Goal: Information Seeking & Learning: Understand process/instructions

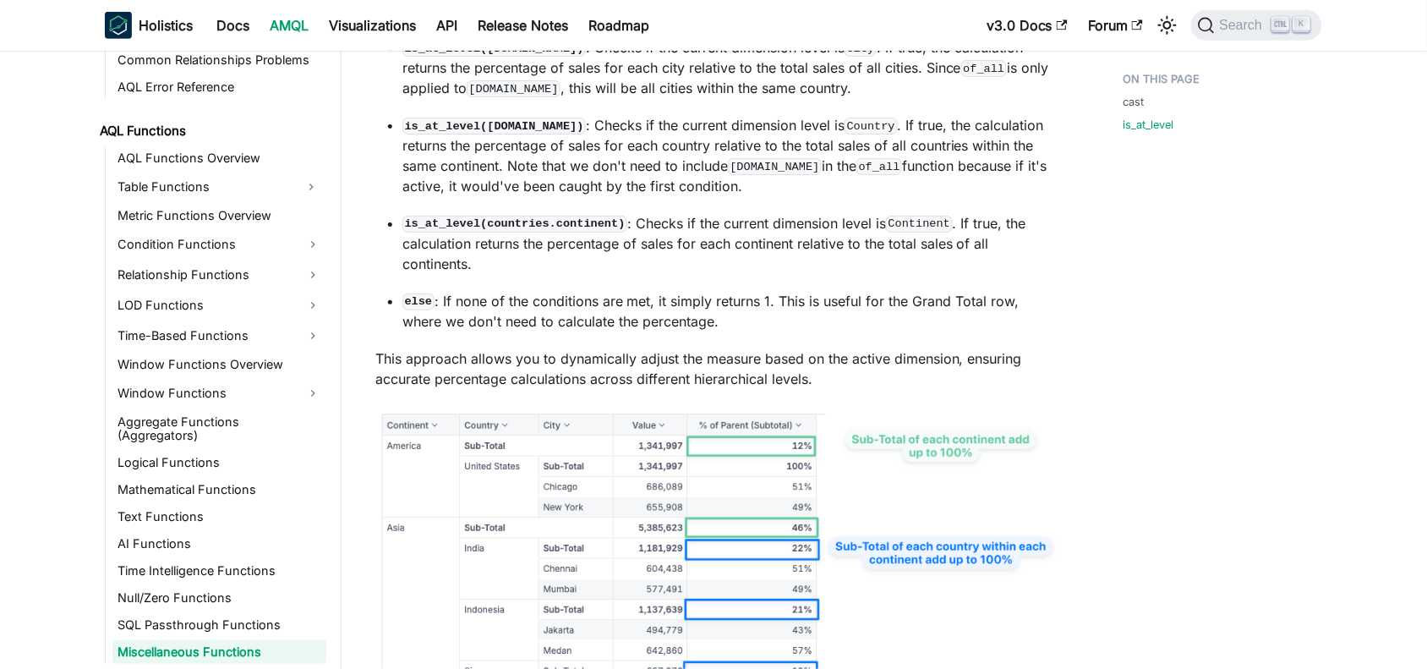
scroll to position [2141, 0]
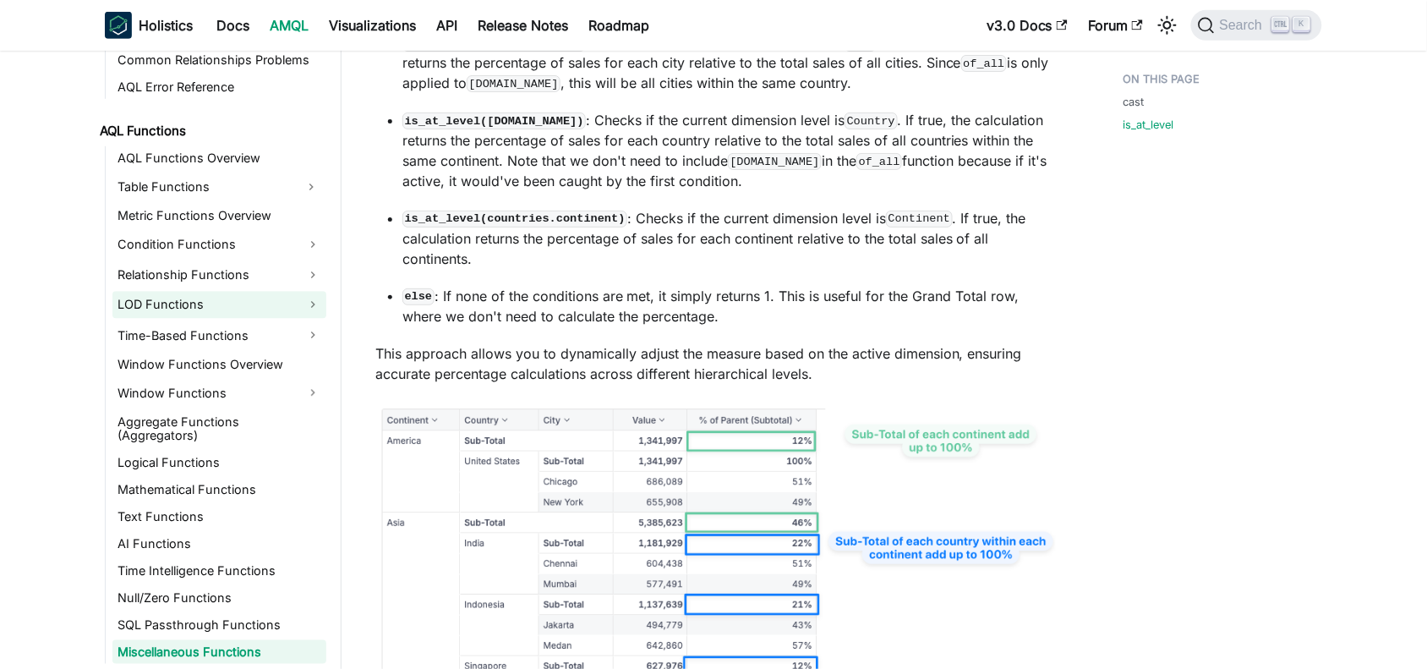
click at [165, 306] on link "LOD Functions" at bounding box center [219, 305] width 214 height 27
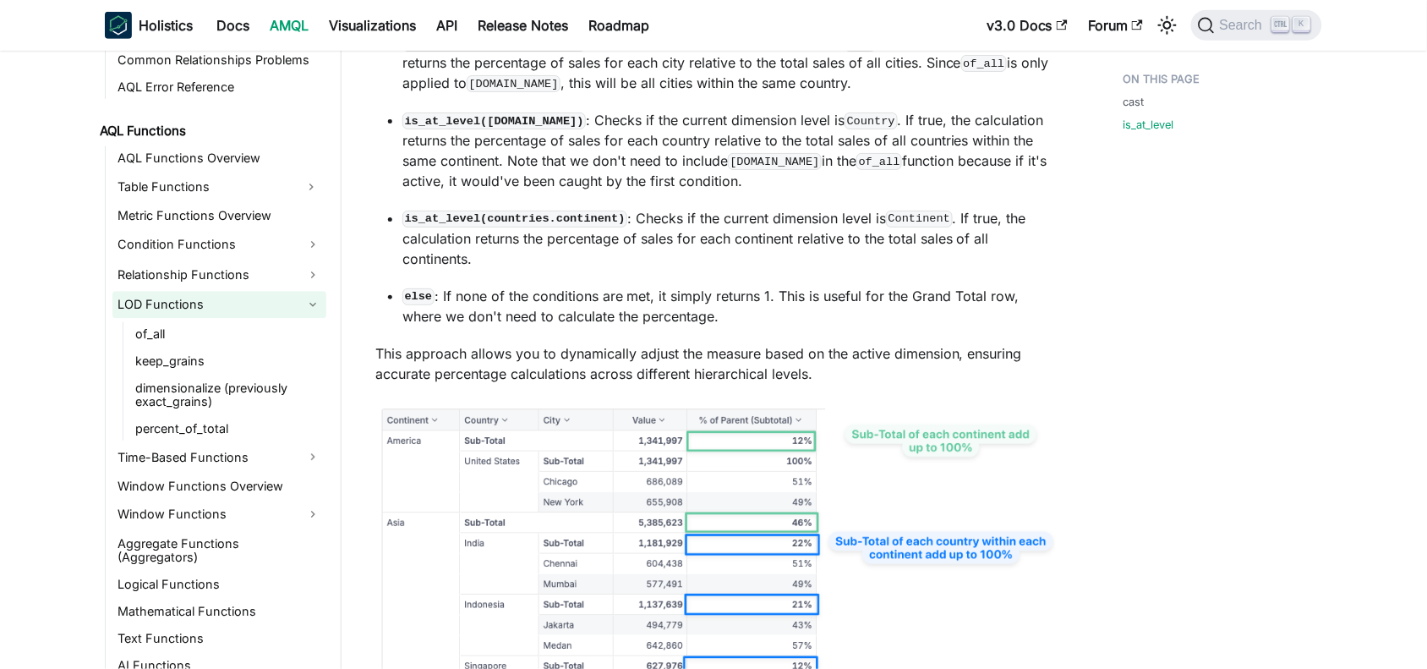
click at [165, 306] on link "LOD Functions" at bounding box center [219, 305] width 214 height 27
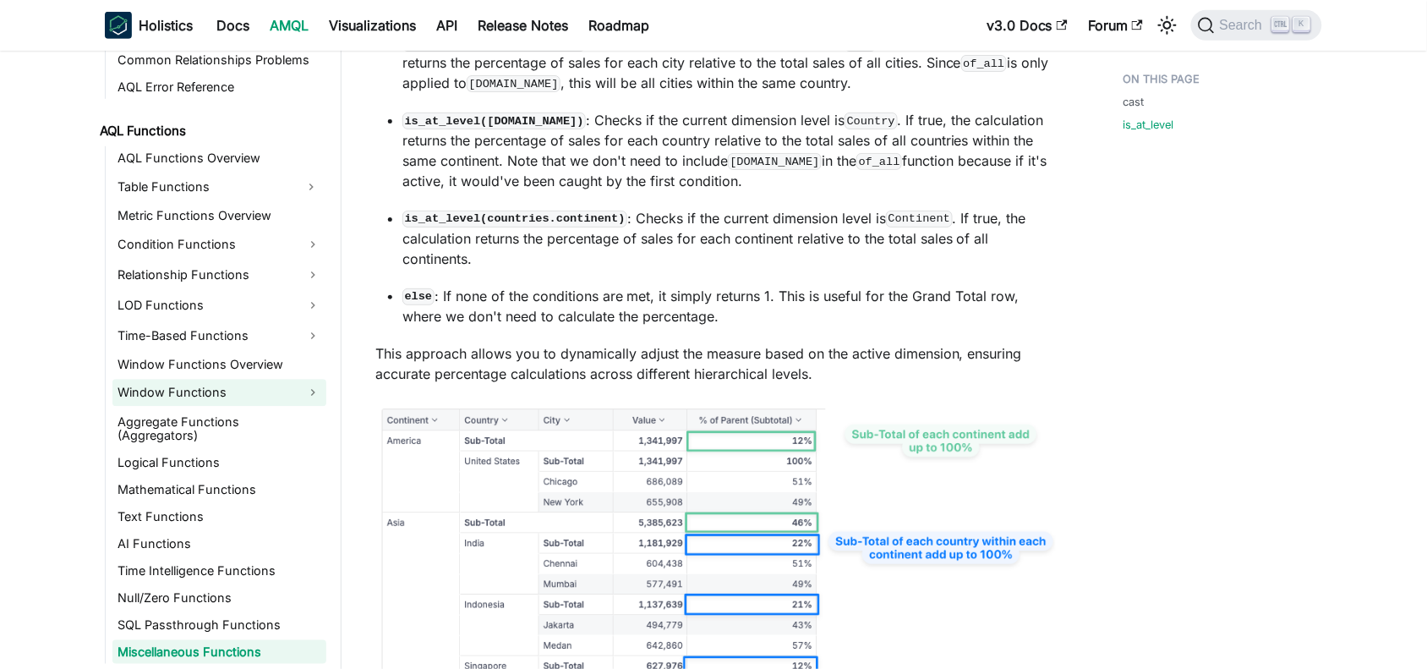
click at [165, 394] on link "Window Functions" at bounding box center [219, 393] width 214 height 27
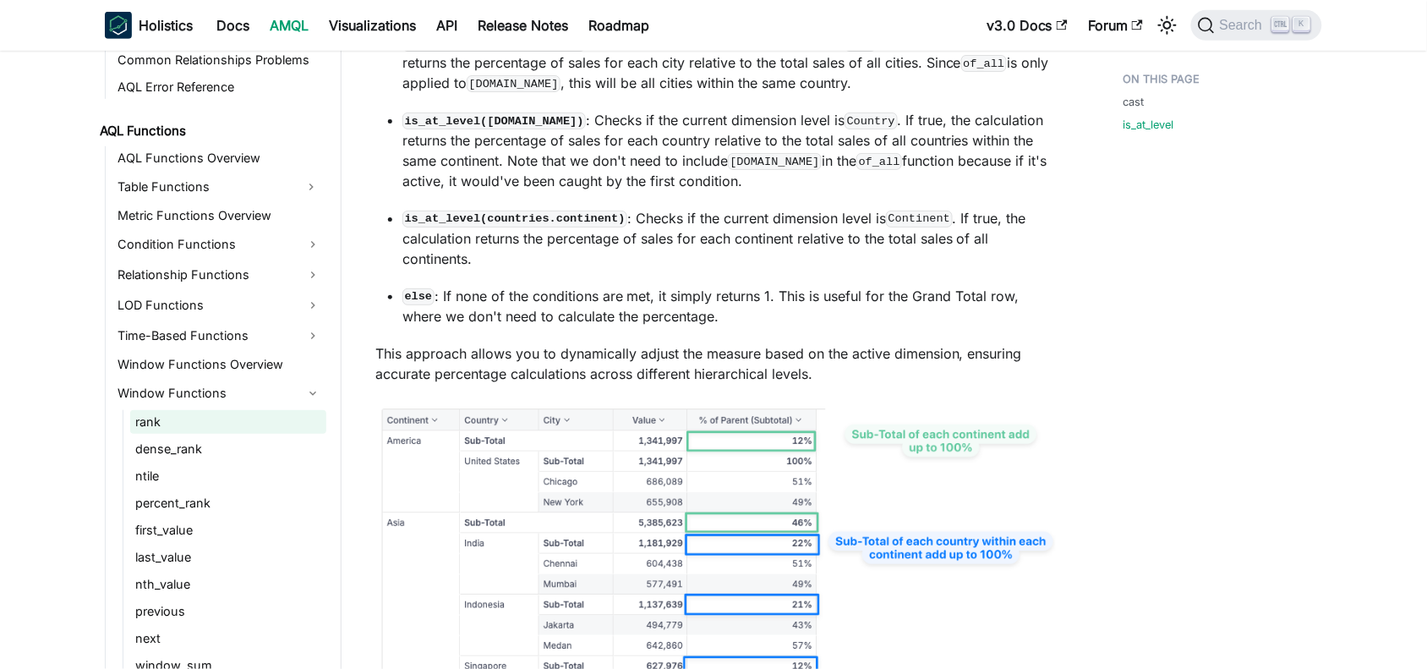
click at [150, 414] on link "rank" at bounding box center [228, 422] width 196 height 24
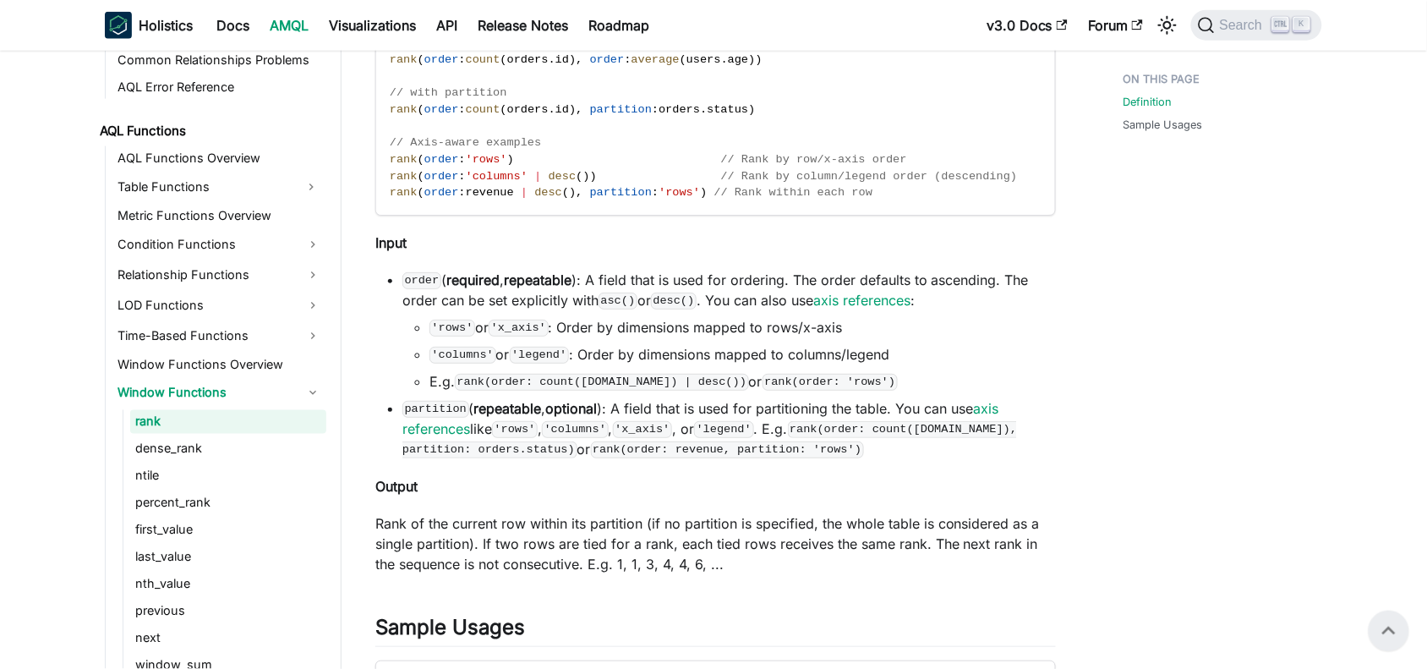
scroll to position [531, 0]
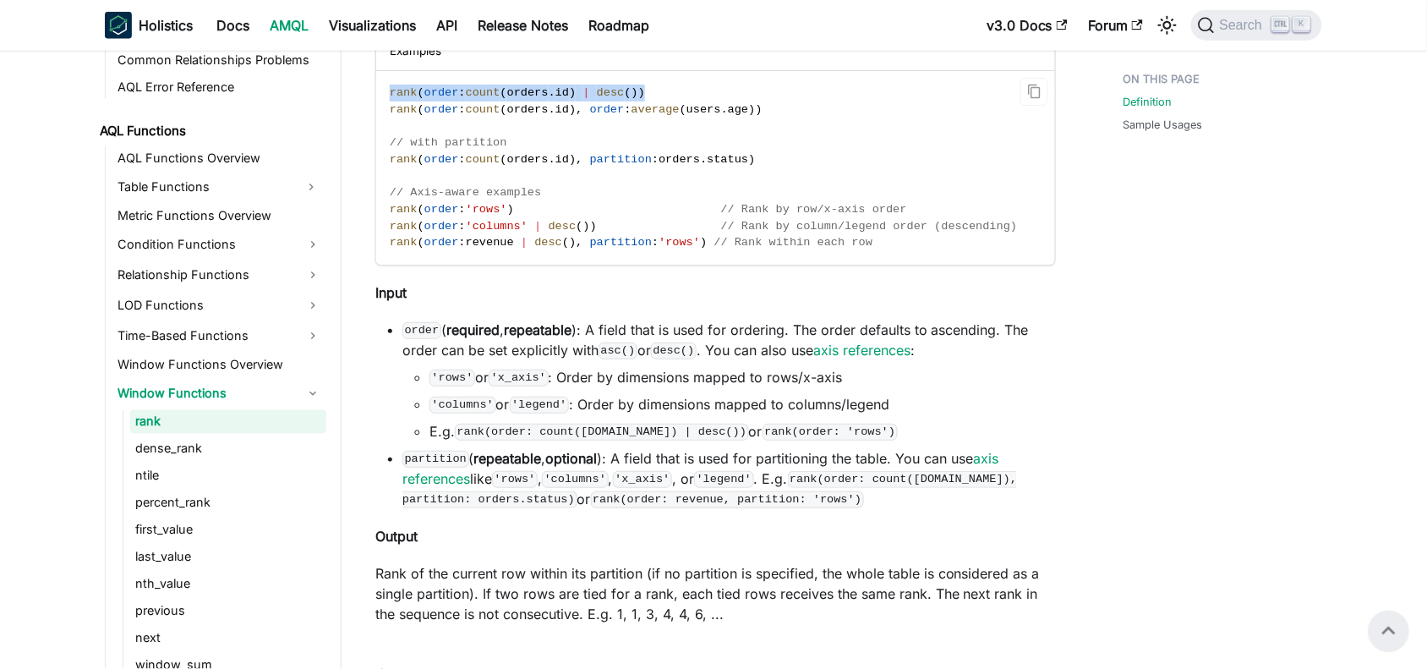
drag, startPoint x: 635, startPoint y: 90, endPoint x: 374, endPoint y: 94, distance: 260.4
click at [375, 94] on div "Examples rank ( order : count ( orders . id ) | desc ( ) ) rank ( order : count…" at bounding box center [715, 147] width 681 height 233
copy span "rank ( order : count ( orders . id ) | desc ( ) )"
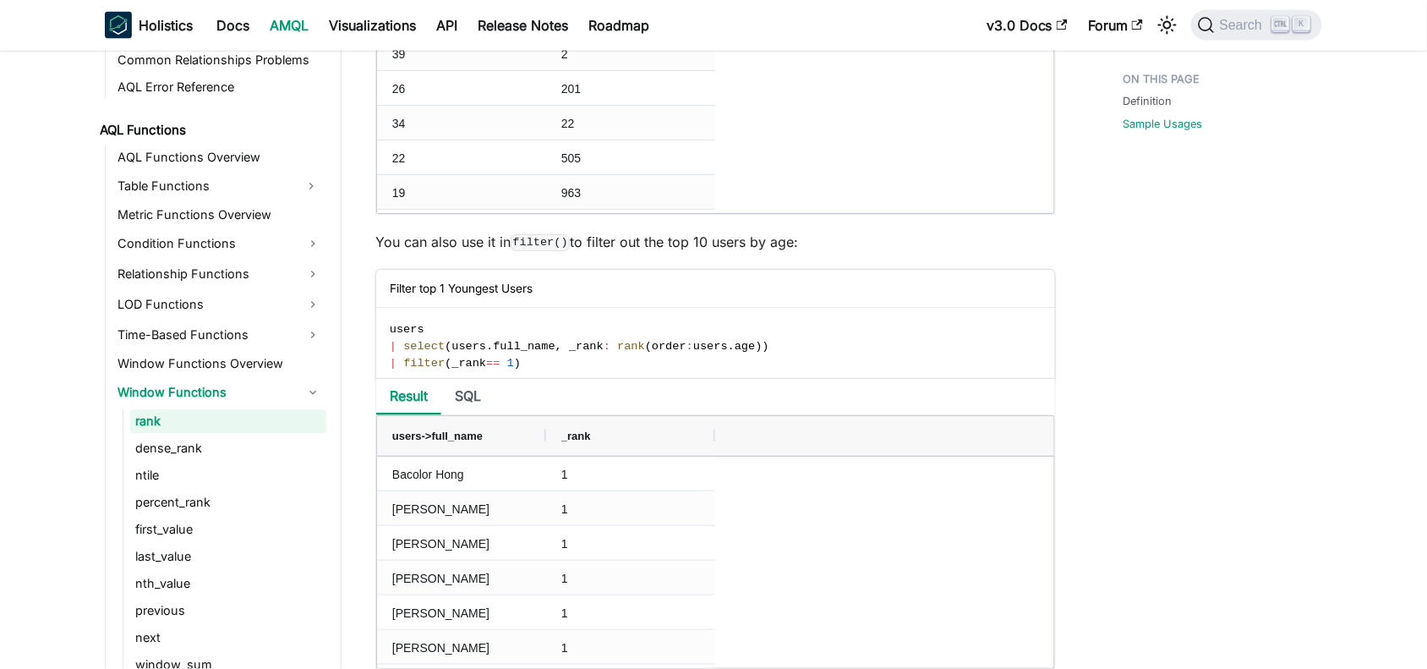
scroll to position [2767, 0]
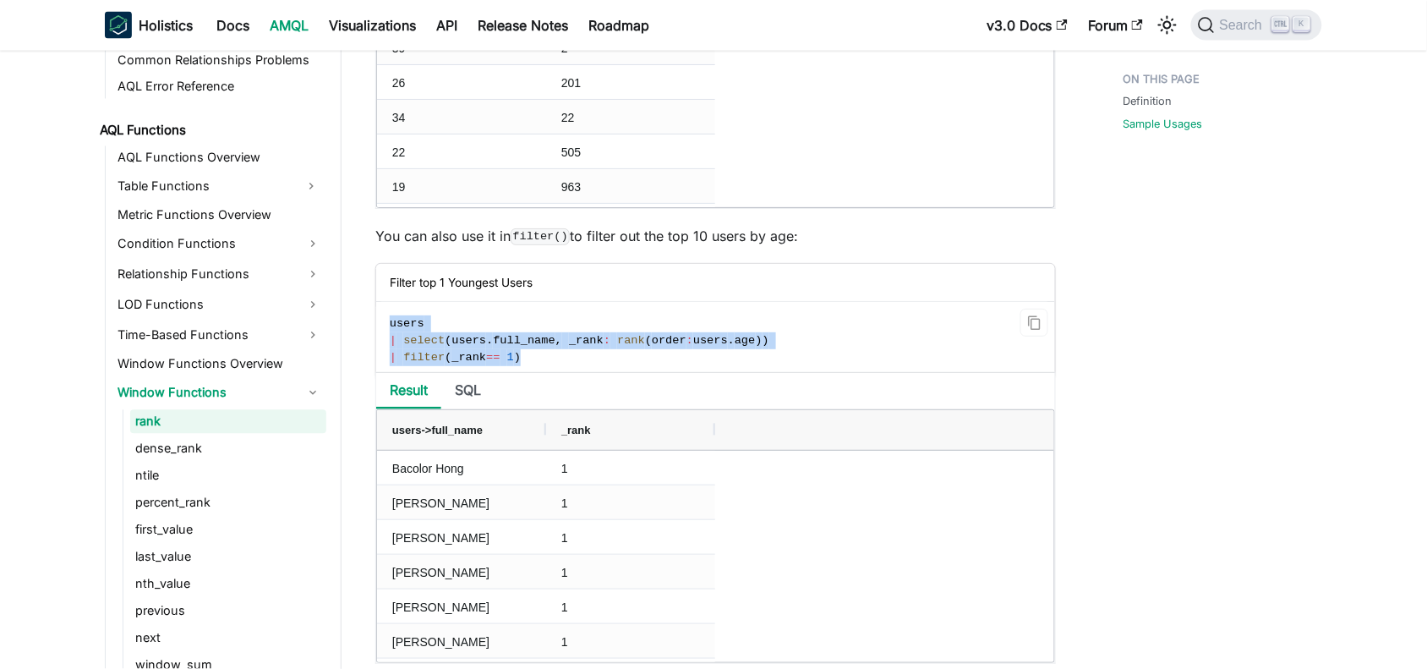
drag, startPoint x: 534, startPoint y: 373, endPoint x: 380, endPoint y: 334, distance: 158.7
click at [380, 334] on code "users | select ( users . full_name , _rank : rank ( order : users . age ) ) | f…" at bounding box center [714, 340] width 676 height 77
copy code "users | select ( users . full_name , _rank : rank ( order : users . age ) ) | f…"
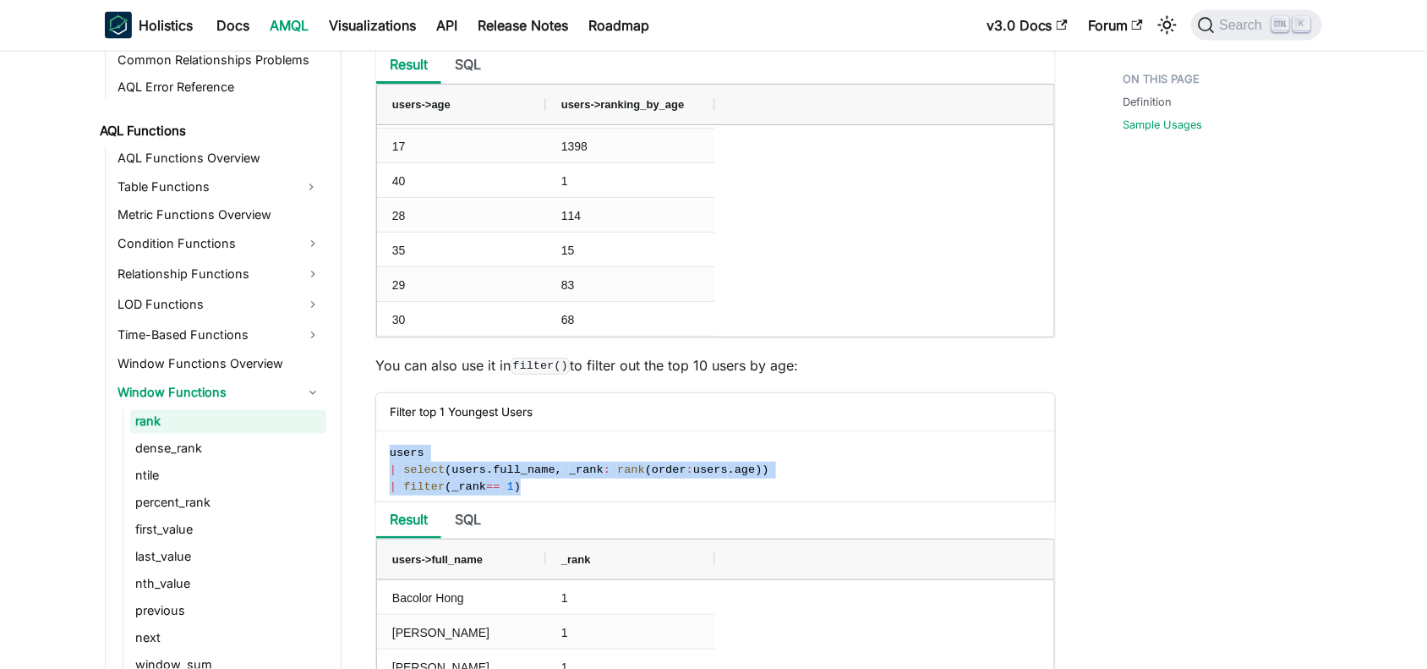
scroll to position [336, 0]
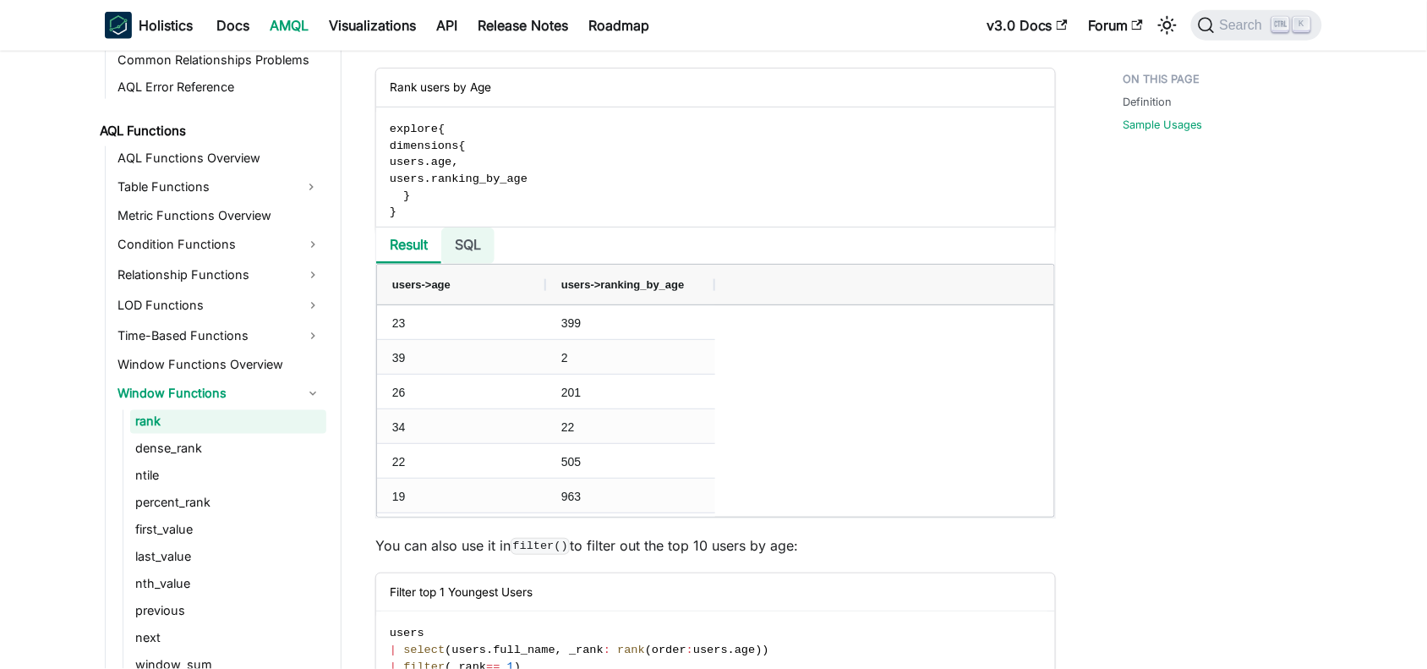
click at [474, 256] on li "SQL" at bounding box center [467, 245] width 53 height 36
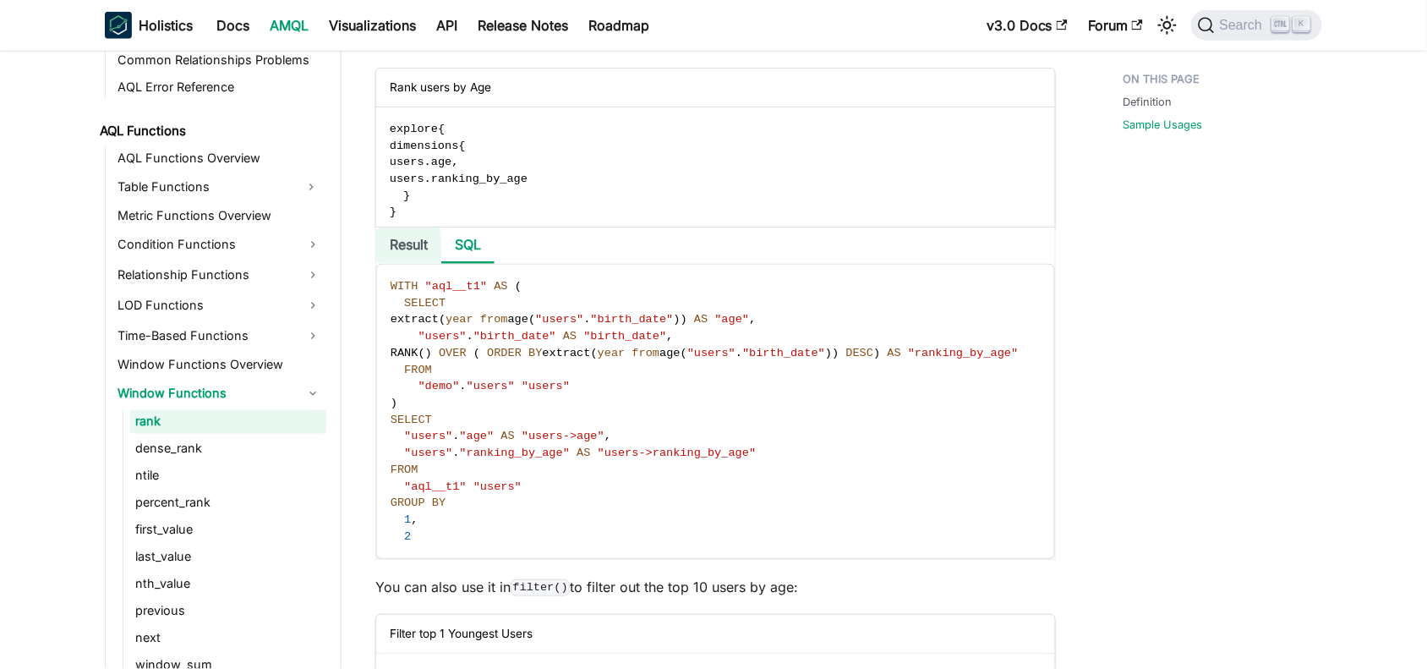
click at [413, 252] on li "Result" at bounding box center [408, 245] width 65 height 36
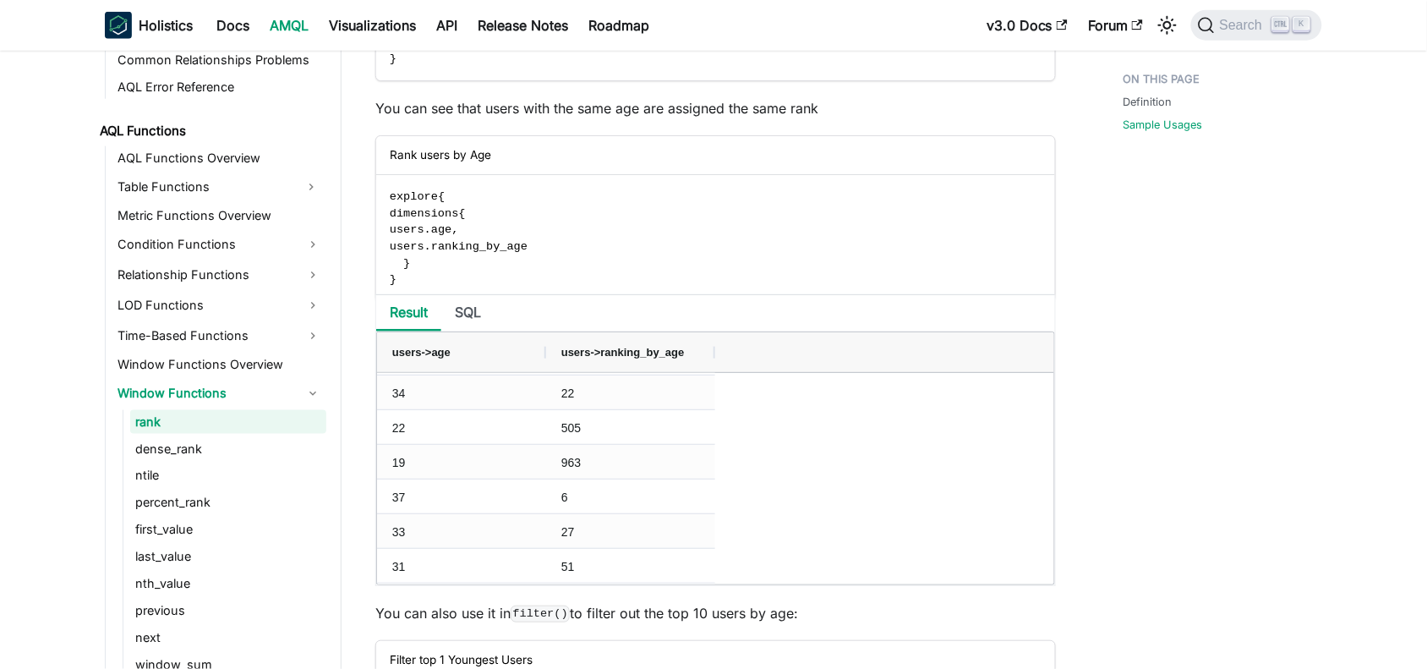
scroll to position [107, 0]
click at [467, 315] on li "SQL" at bounding box center [467, 313] width 53 height 36
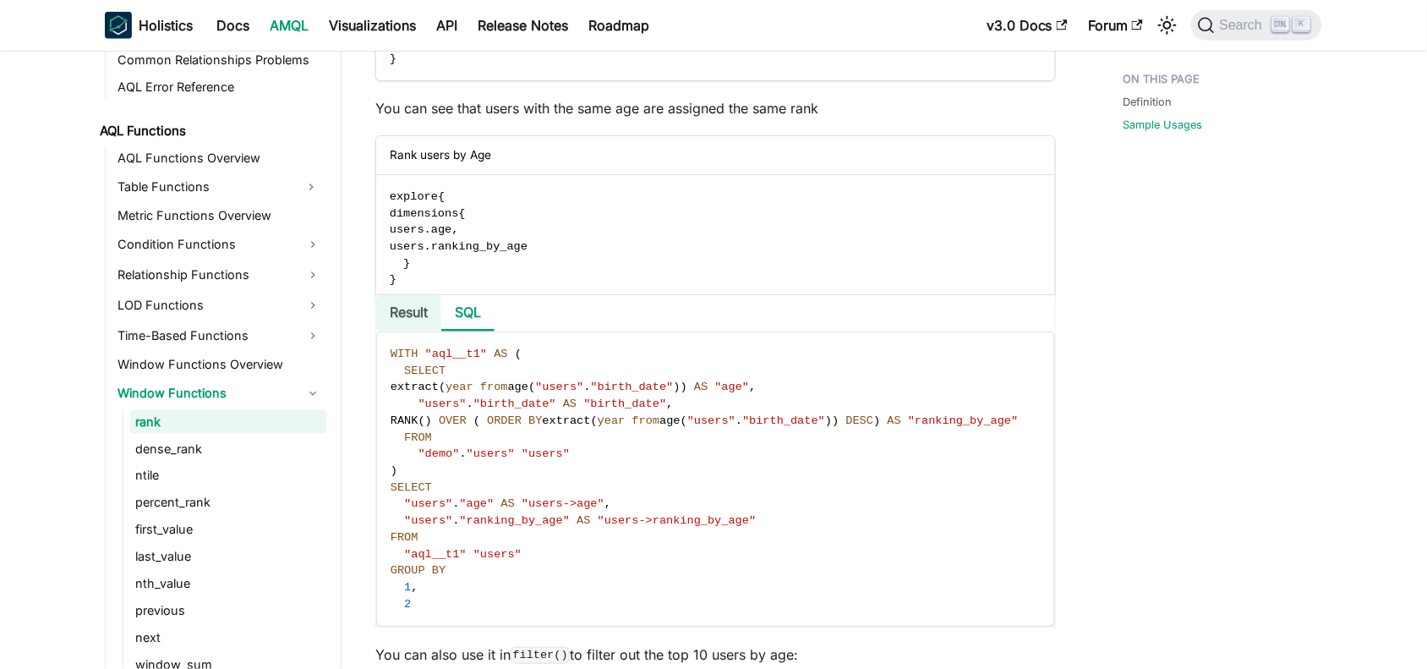
click at [404, 319] on li "Result" at bounding box center [408, 313] width 65 height 36
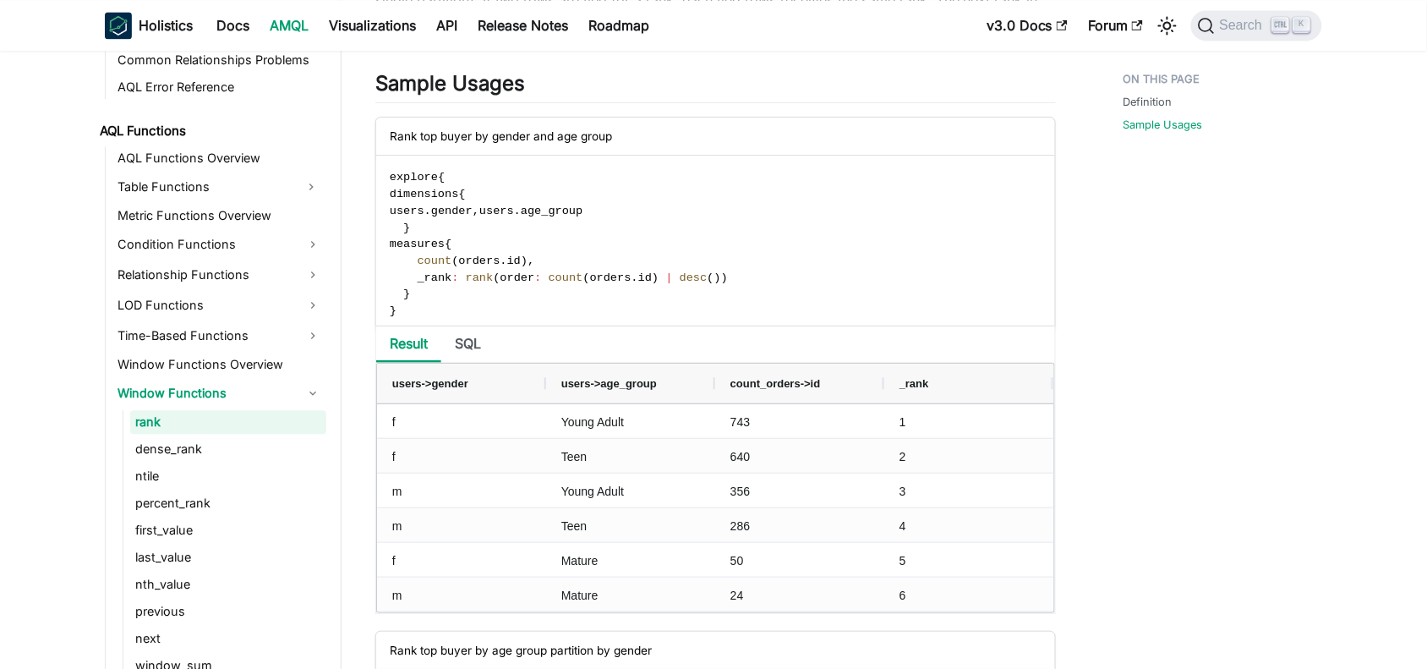
scroll to position [1130, 0]
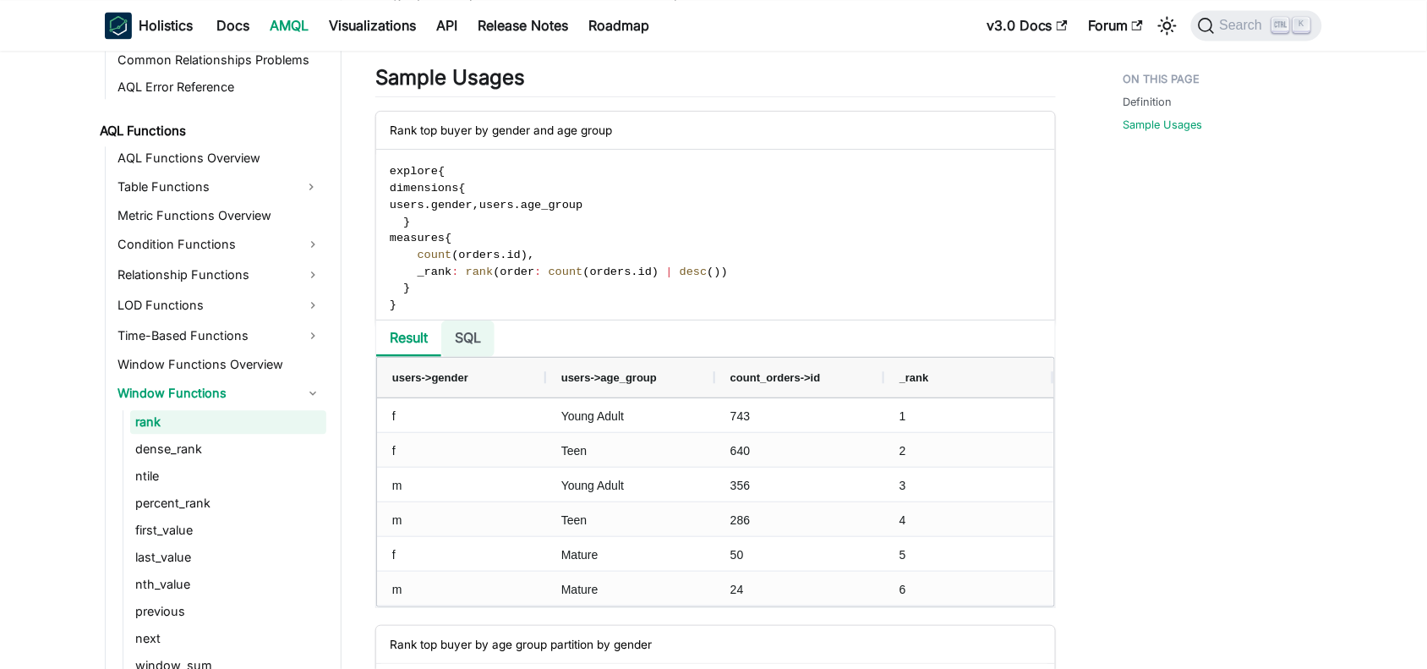
click at [476, 339] on li "SQL" at bounding box center [467, 338] width 53 height 36
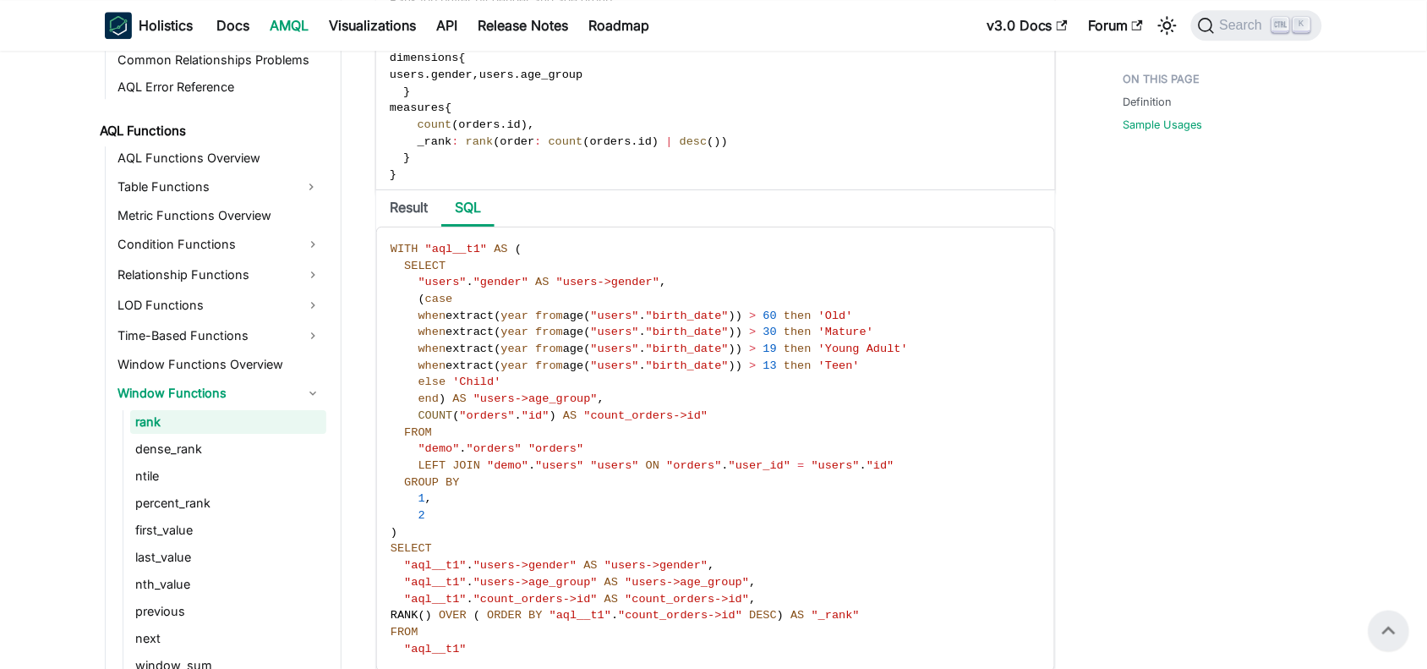
scroll to position [1254, 0]
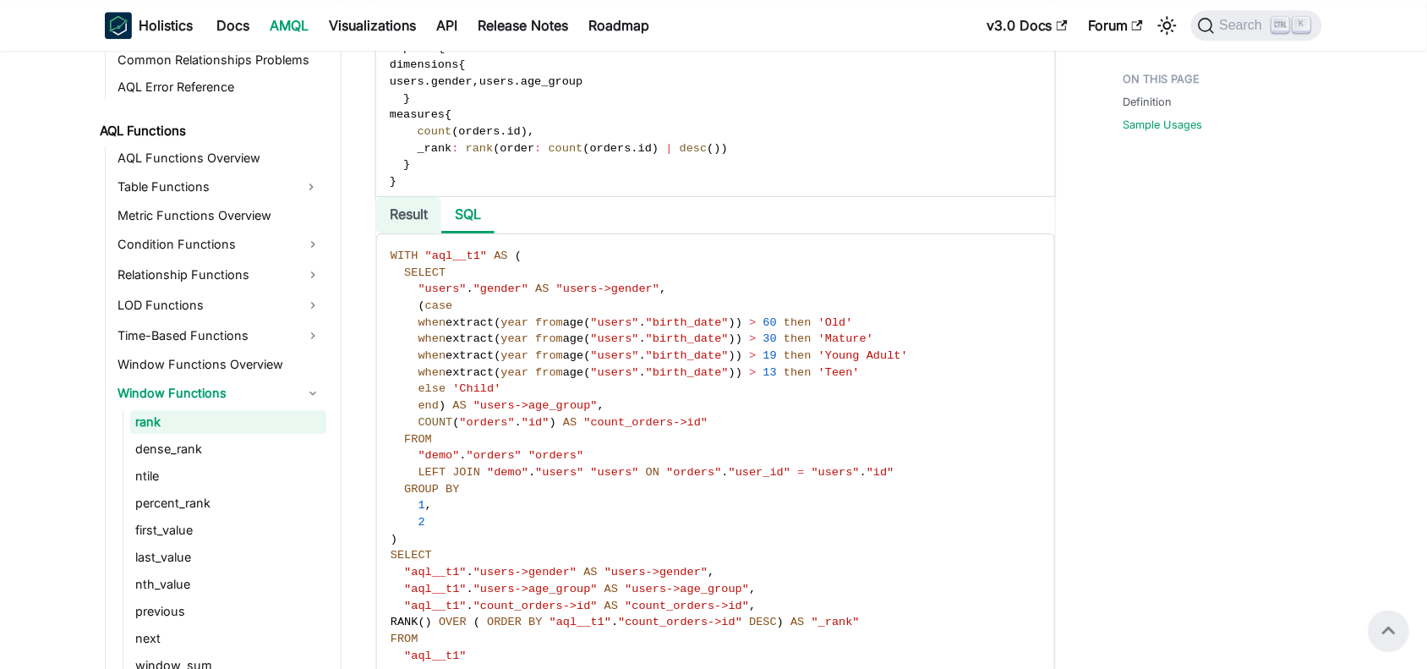
click at [413, 208] on li "Result" at bounding box center [408, 215] width 65 height 36
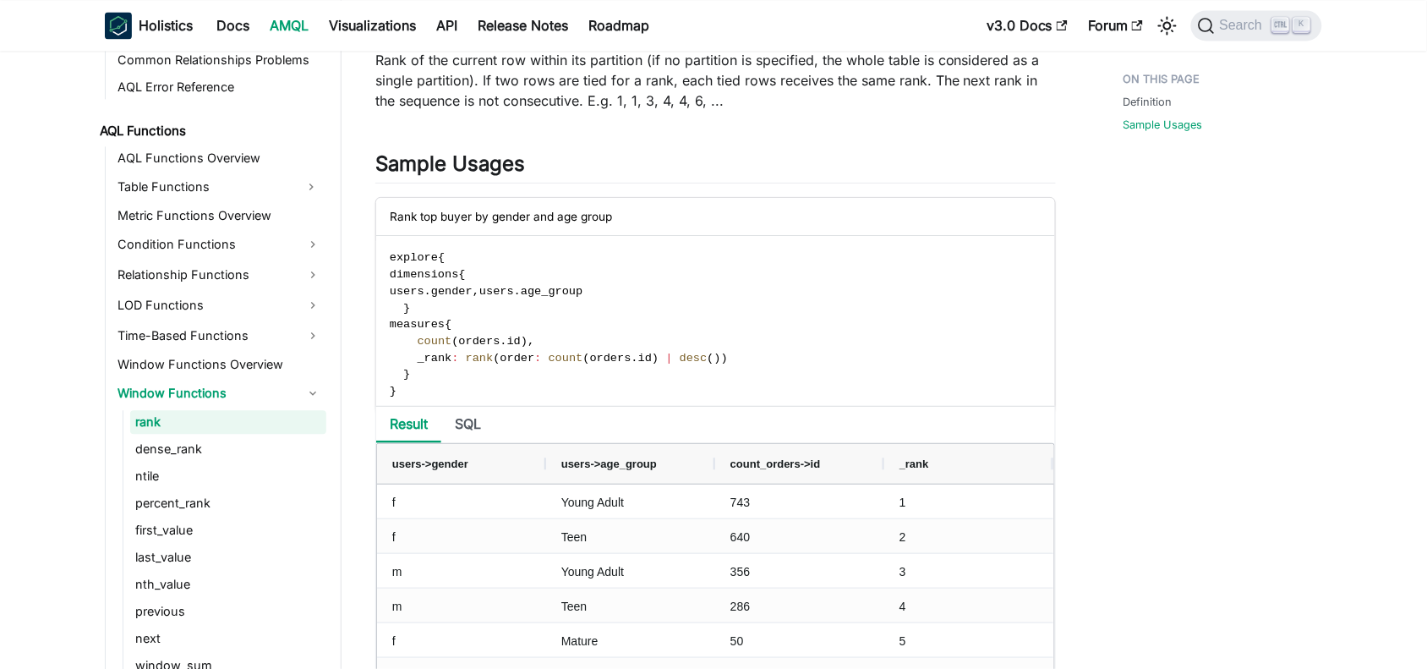
scroll to position [1050, 0]
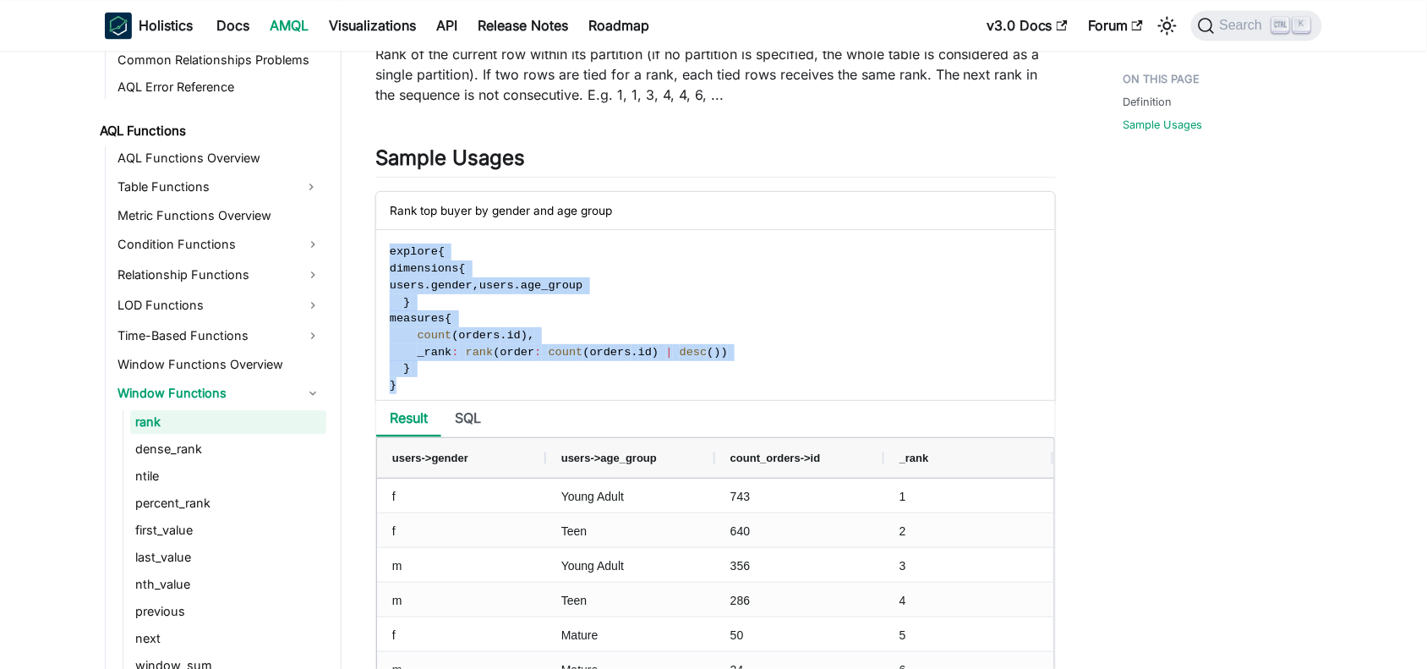
drag, startPoint x: 407, startPoint y: 389, endPoint x: 369, endPoint y: 265, distance: 130.2
copy code "explore { dimensions { users . gender , users . age_group } measures { count ( …"
click at [721, 351] on code "explore { dimensions { users . gender , users . age_group } measures { count ( …" at bounding box center [714, 318] width 676 height 177
drag, startPoint x: 721, startPoint y: 351, endPoint x: 383, endPoint y: 324, distance: 339.2
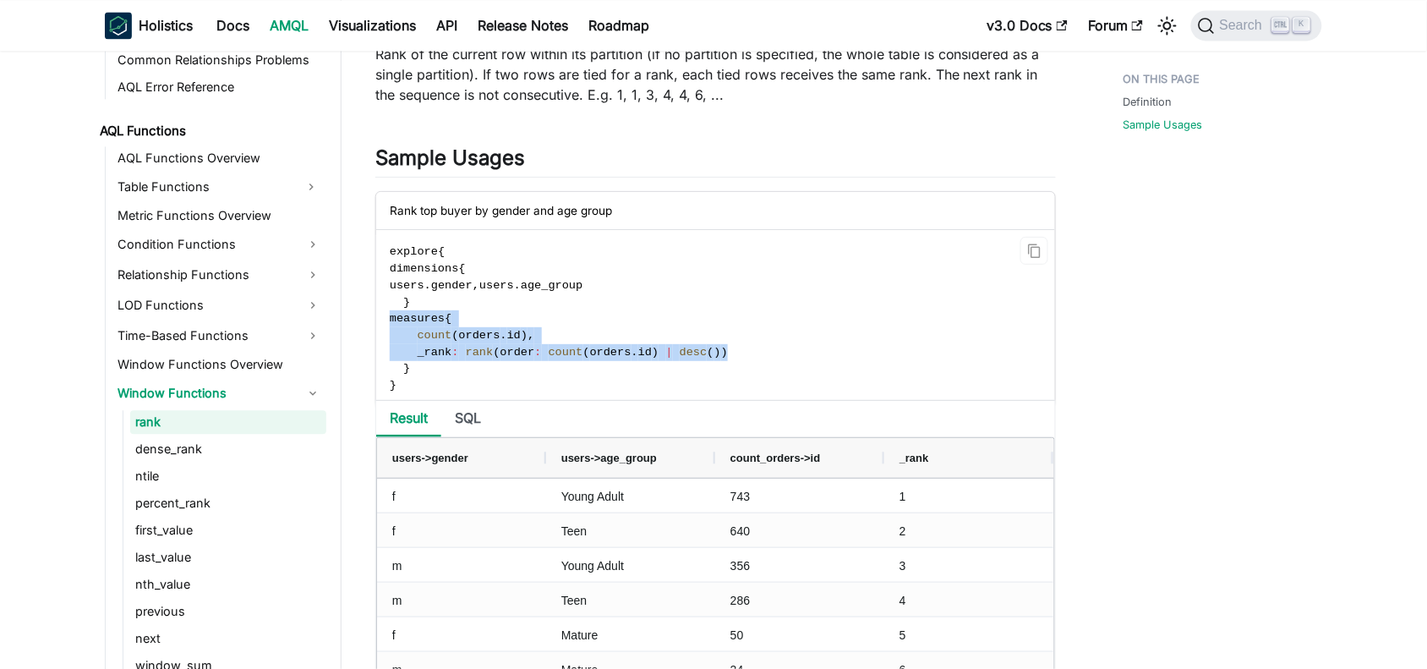
click at [383, 324] on code "explore { dimensions { users . gender , users . age_group } measures { count ( …" at bounding box center [714, 318] width 676 height 177
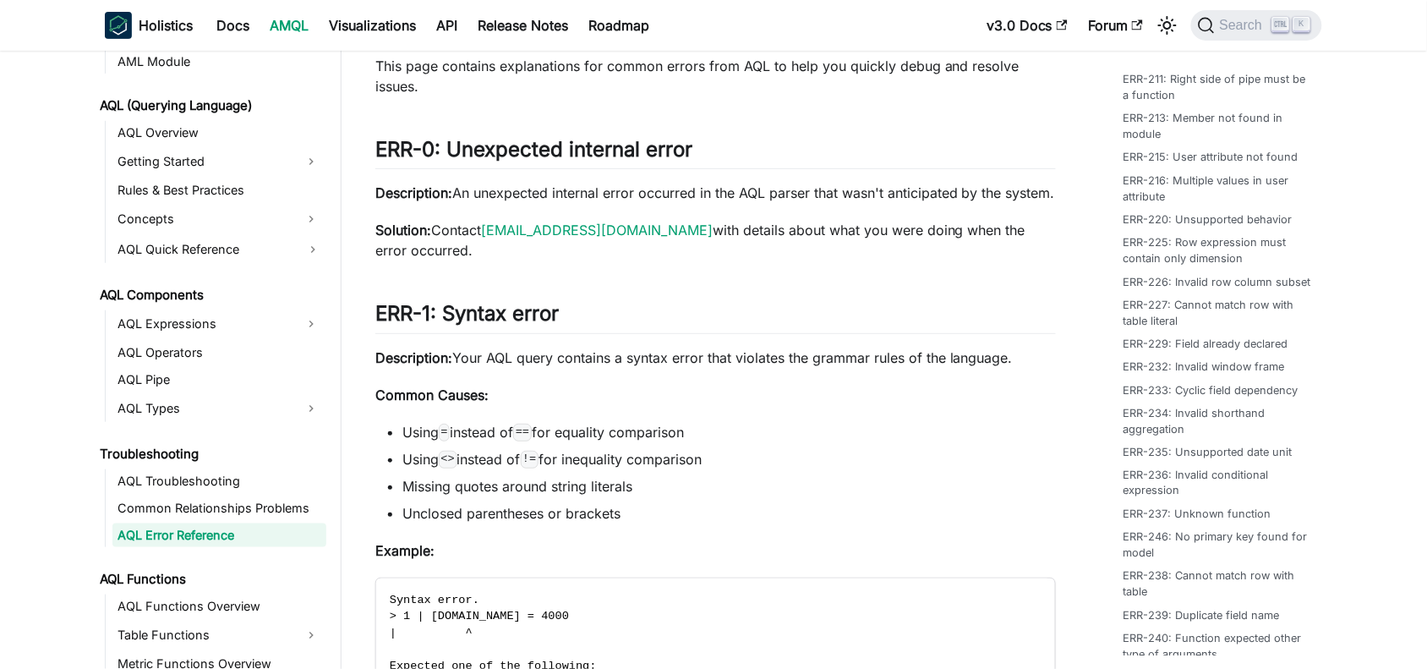
scroll to position [538, 0]
click at [1186, 325] on link "ERR-227: Cannot match row with table literal" at bounding box center [1221, 309] width 189 height 32
